Goal: Information Seeking & Learning: Check status

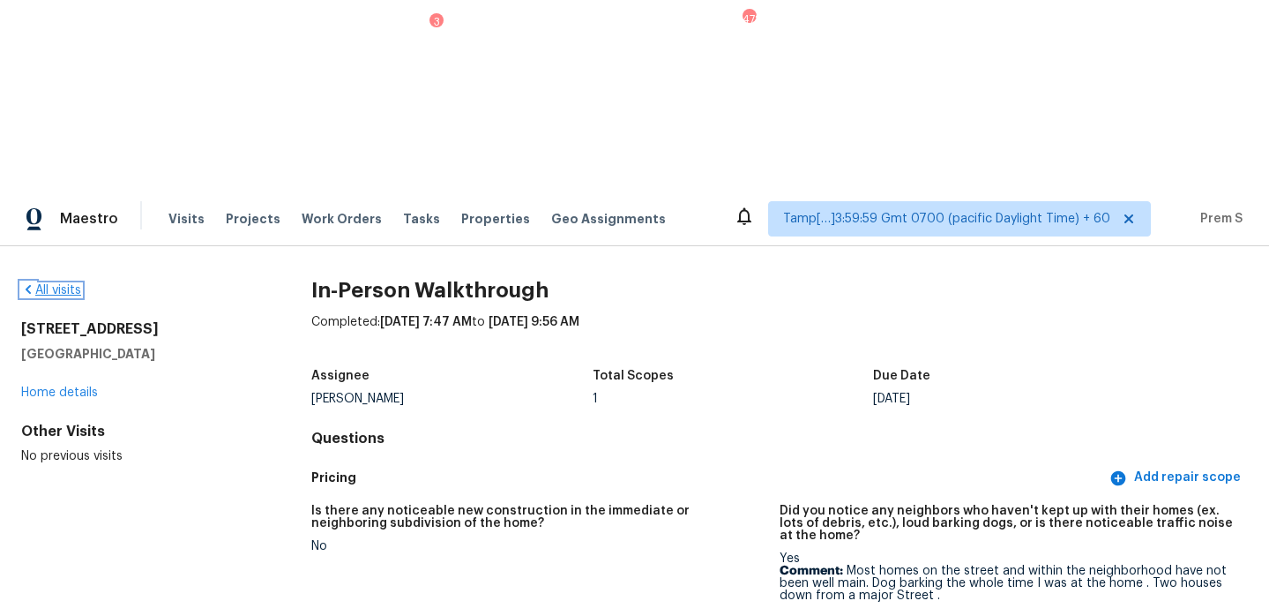
click at [64, 284] on link "All visits" at bounding box center [51, 290] width 60 height 12
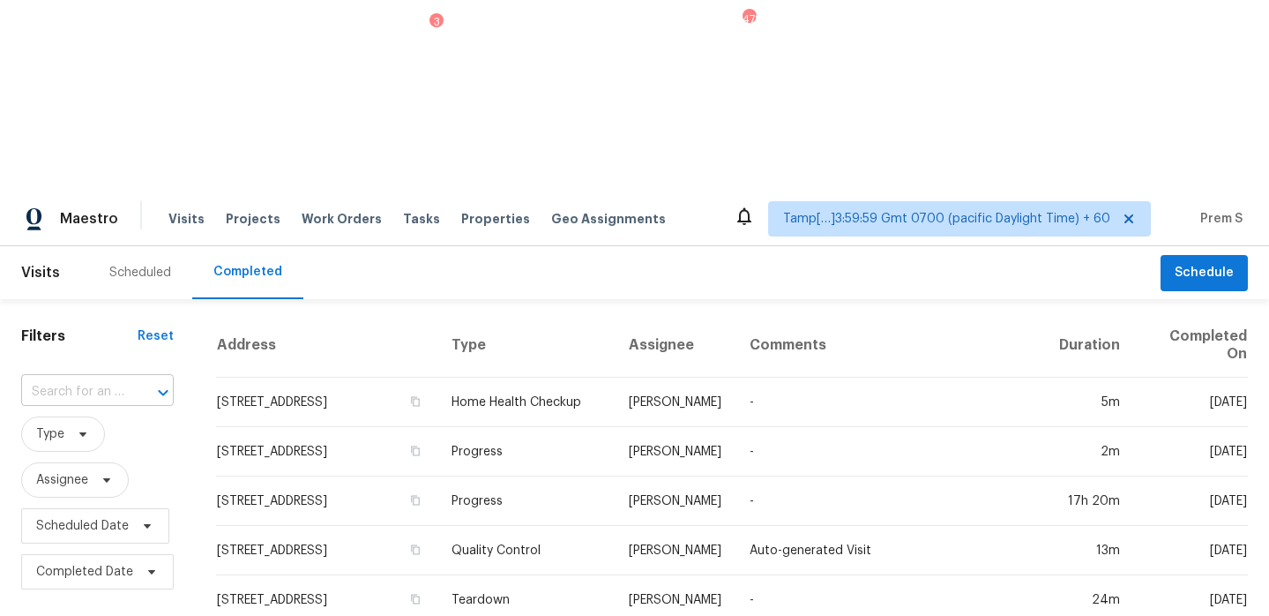
click at [116, 378] on input "text" at bounding box center [72, 391] width 103 height 27
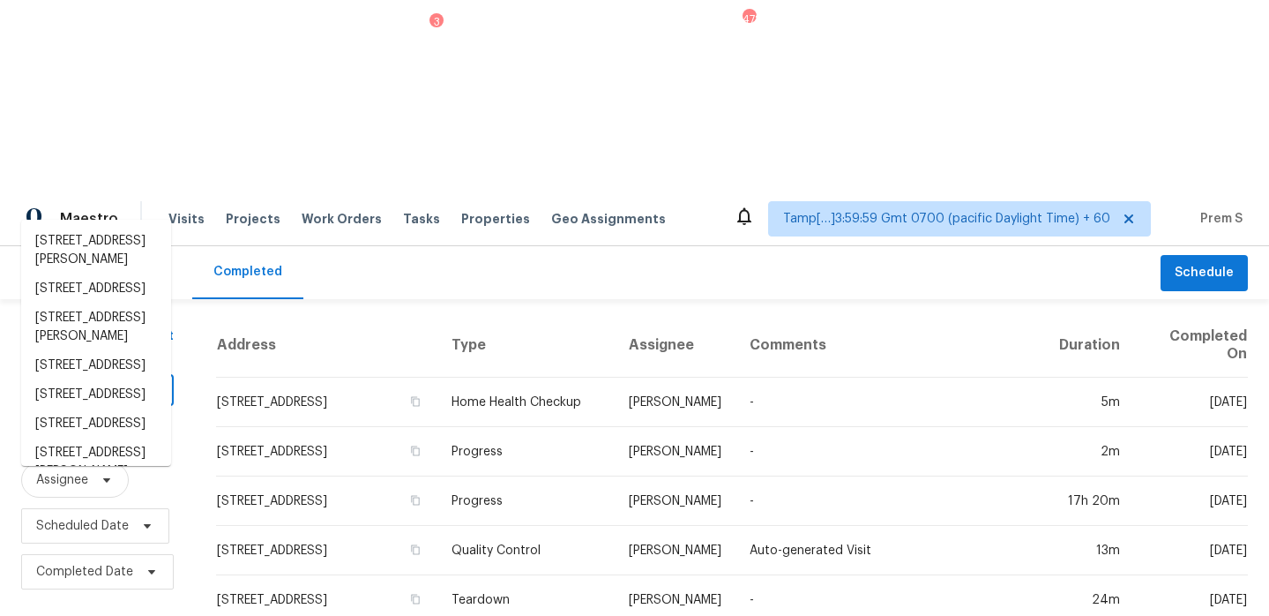
paste input "[STREET_ADDRESS]"
type input "[STREET_ADDRESS]"
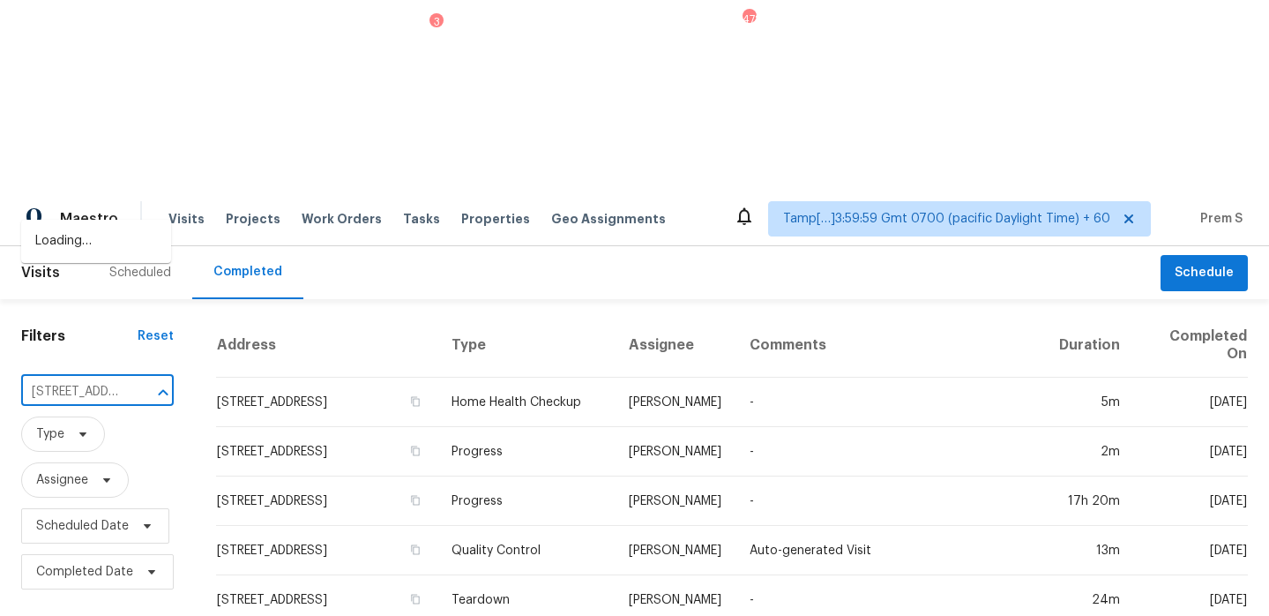
scroll to position [0, 163]
click at [109, 253] on li "[STREET_ADDRESS]" at bounding box center [96, 241] width 150 height 29
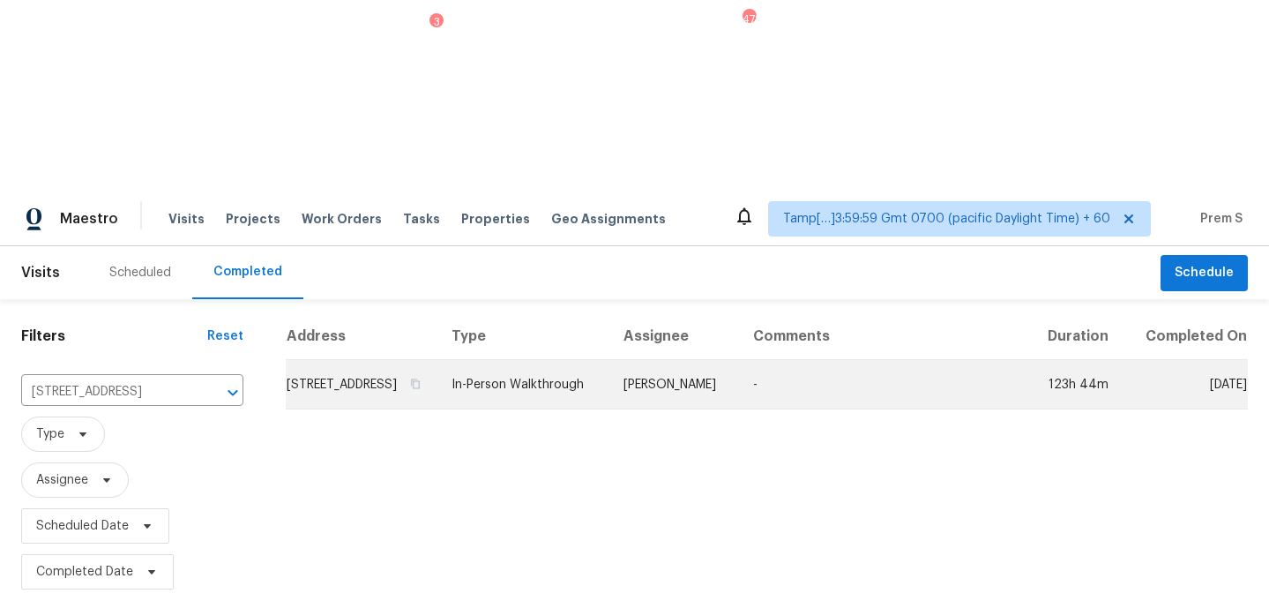
click at [338, 360] on td "[STREET_ADDRESS]" at bounding box center [362, 384] width 152 height 49
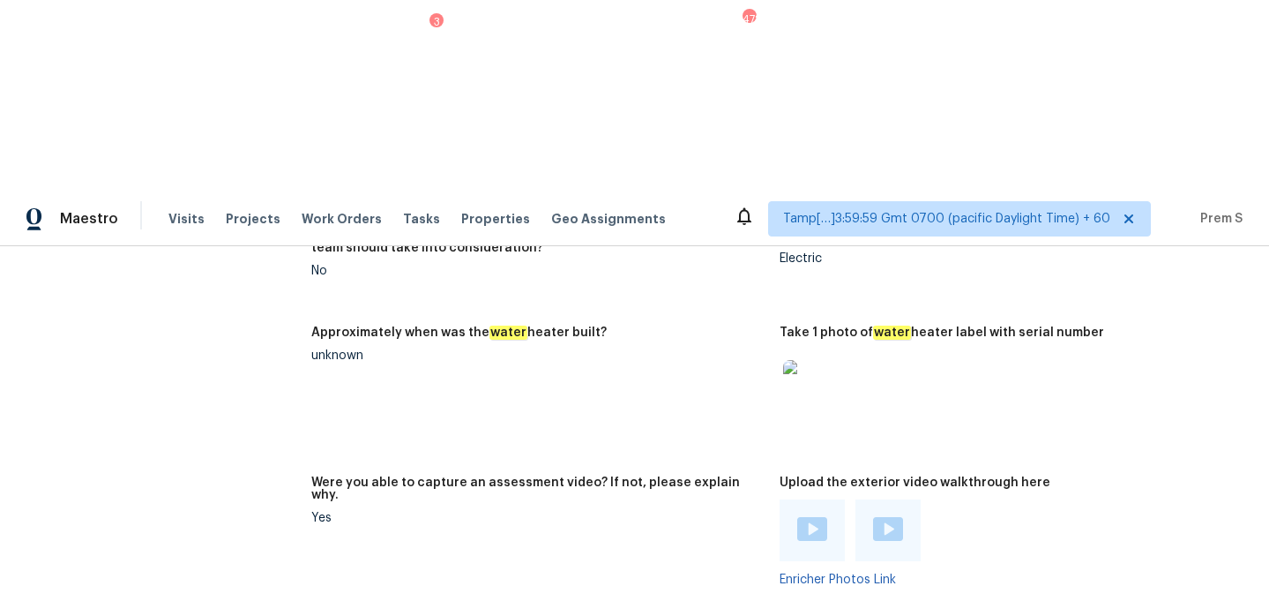
scroll to position [3423, 0]
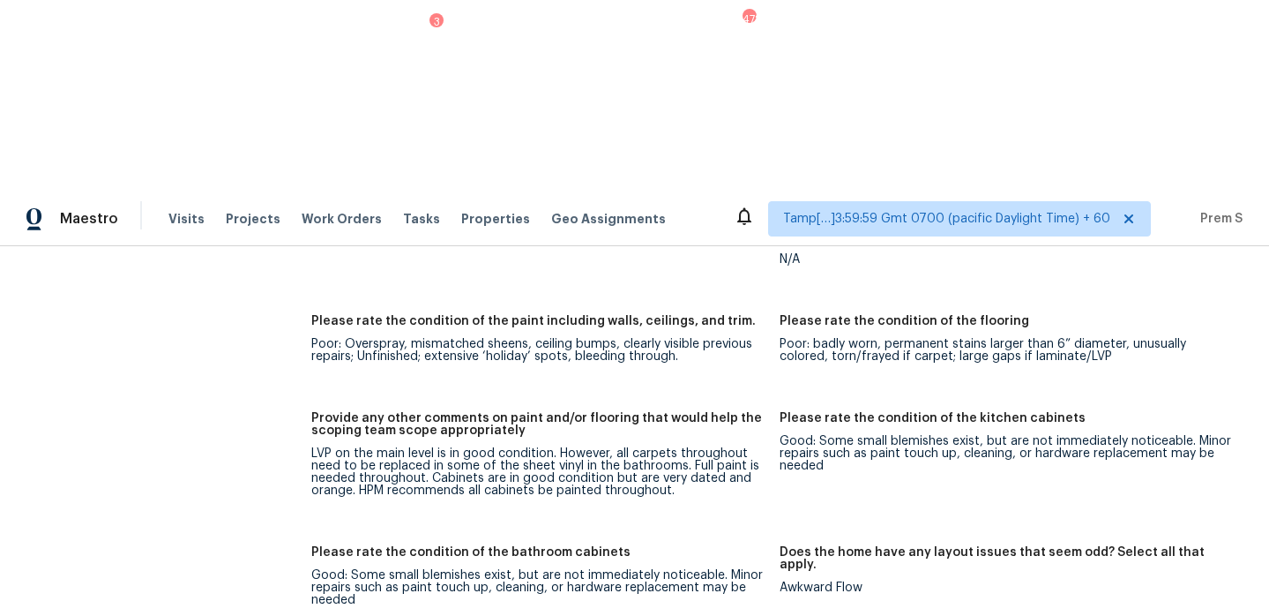
scroll to position [3199, 0]
